Goal: Task Accomplishment & Management: Manage account settings

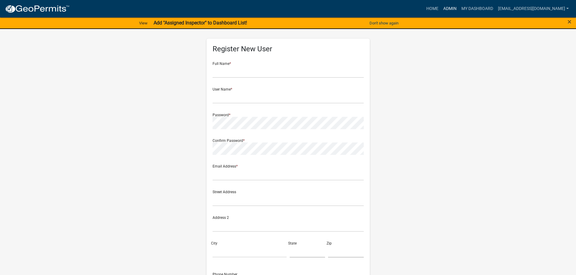
click at [448, 9] on link "Admin" at bounding box center [450, 8] width 18 height 11
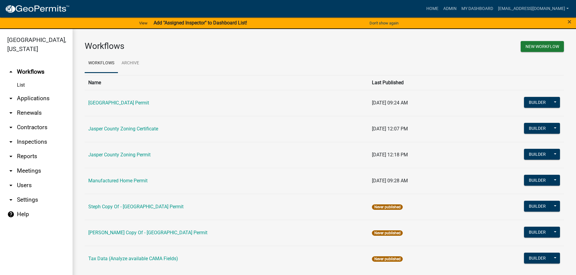
click at [33, 101] on link "arrow_drop_down Applications" at bounding box center [36, 98] width 73 height 15
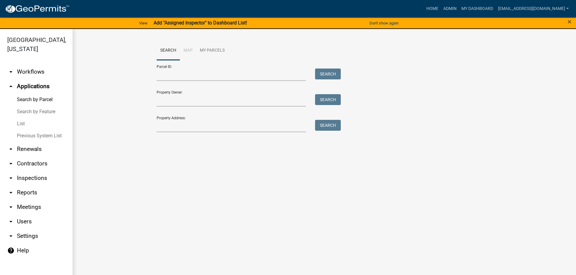
click at [21, 125] on link "List" at bounding box center [36, 124] width 73 height 12
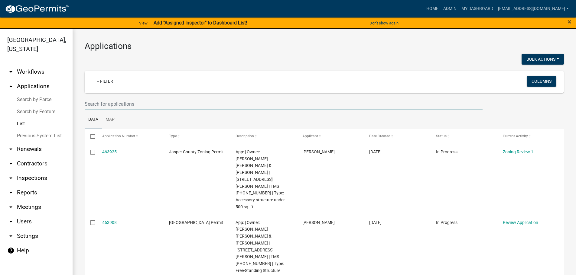
click at [181, 102] on input "text" at bounding box center [284, 104] width 398 height 12
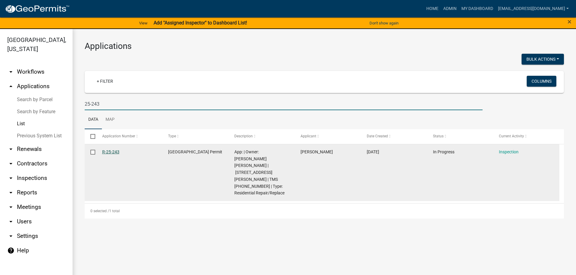
type input "25-243"
click at [113, 152] on link "R-25-243" at bounding box center [110, 152] width 17 height 5
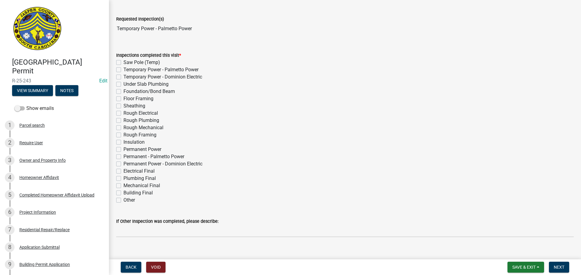
scroll to position [121, 0]
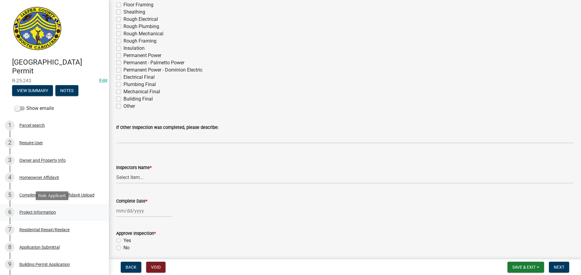
click at [42, 215] on div "6 Project Information" at bounding box center [52, 213] width 94 height 10
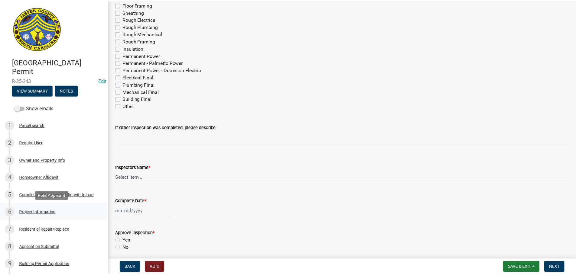
scroll to position [0, 0]
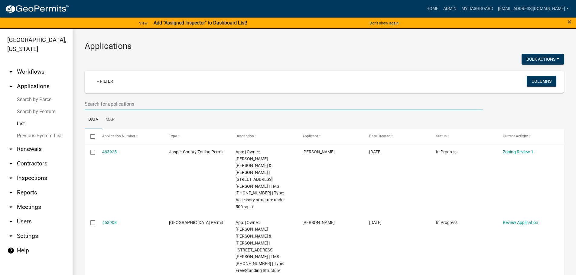
click at [162, 107] on input "text" at bounding box center [284, 104] width 398 height 12
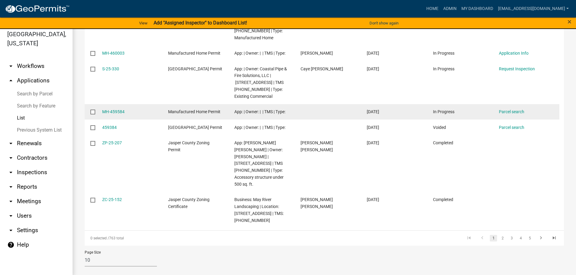
scroll to position [7, 0]
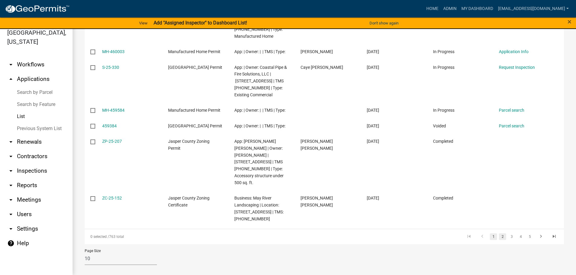
click at [499, 234] on link "2" at bounding box center [502, 237] width 7 height 7
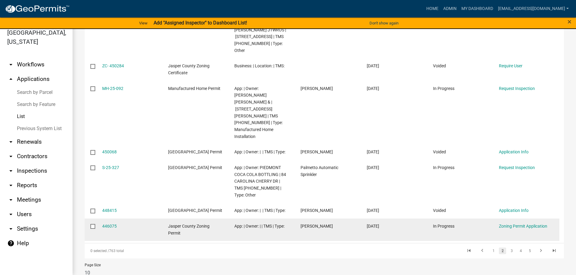
scroll to position [245, 0]
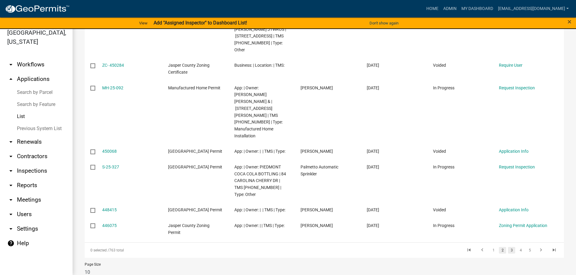
click at [508, 247] on link "3" at bounding box center [511, 250] width 7 height 7
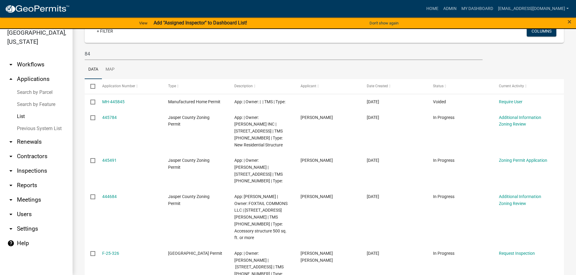
scroll to position [13, 0]
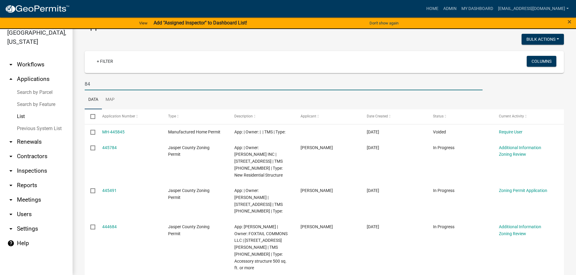
click at [123, 86] on input "84" at bounding box center [284, 84] width 398 height 12
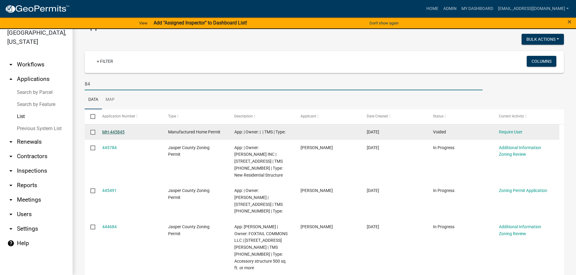
type input "84 auto"
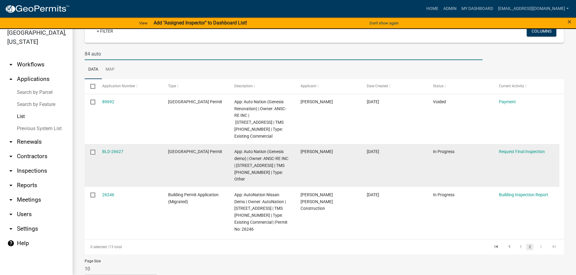
scroll to position [53, 0]
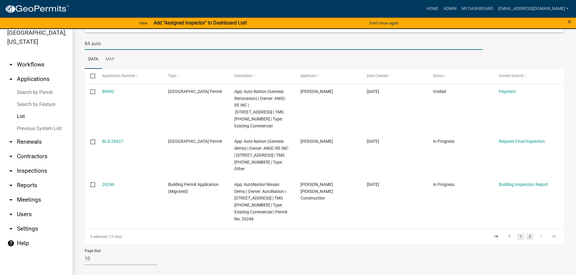
click at [517, 234] on link "1" at bounding box center [520, 237] width 7 height 7
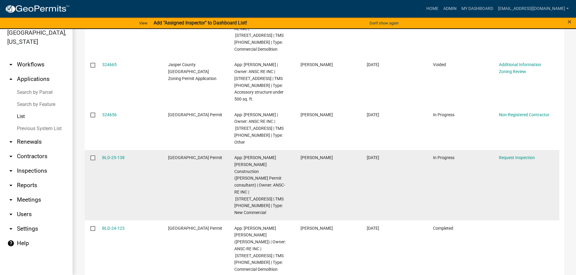
scroll to position [235, 0]
